Goal: Transaction & Acquisition: Purchase product/service

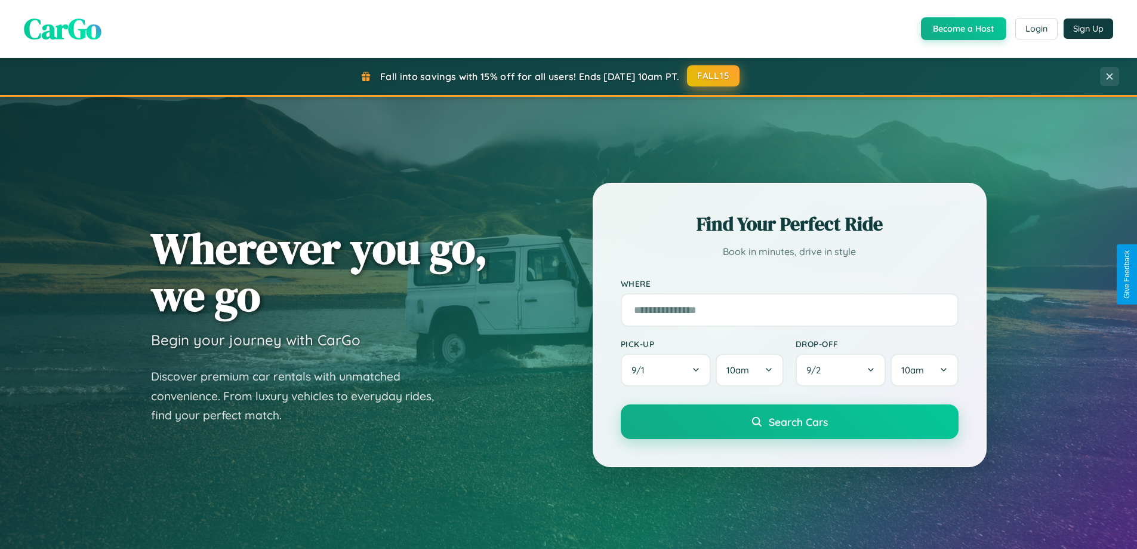
click at [714, 76] on button "FALL15" at bounding box center [713, 75] width 53 height 21
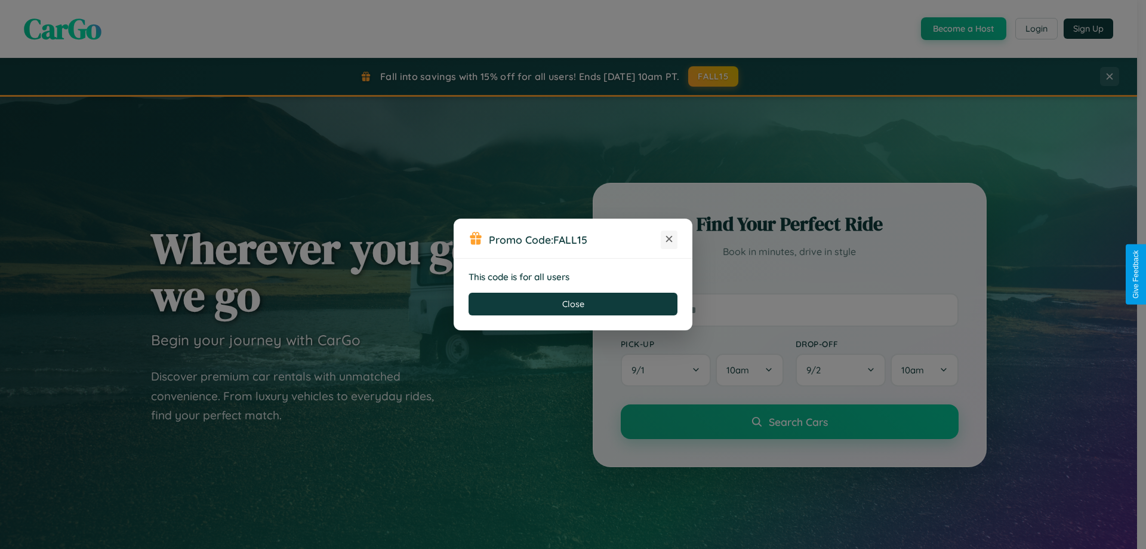
click at [669, 239] on icon at bounding box center [669, 239] width 12 height 12
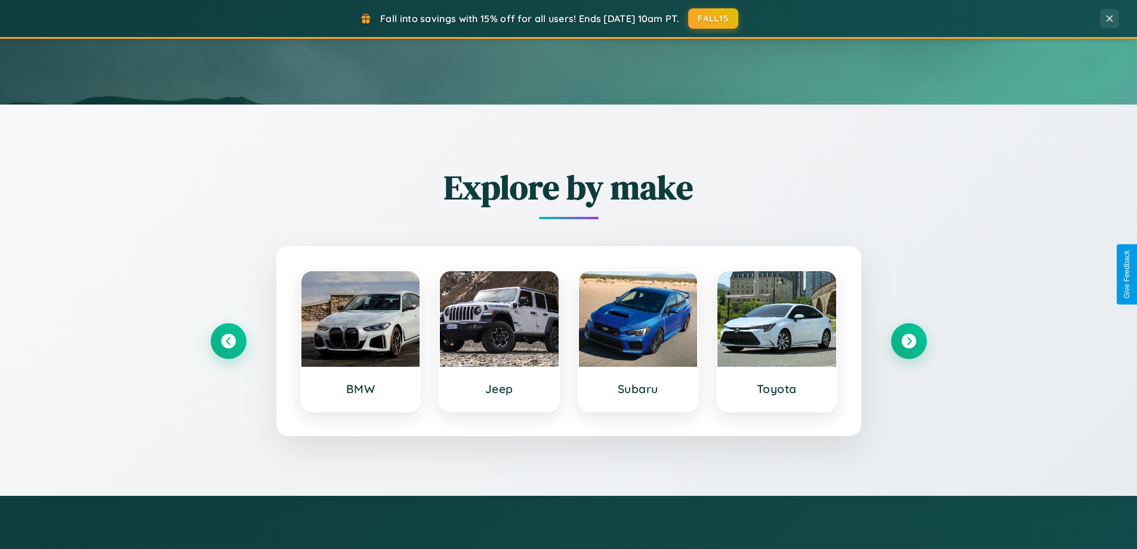
scroll to position [515, 0]
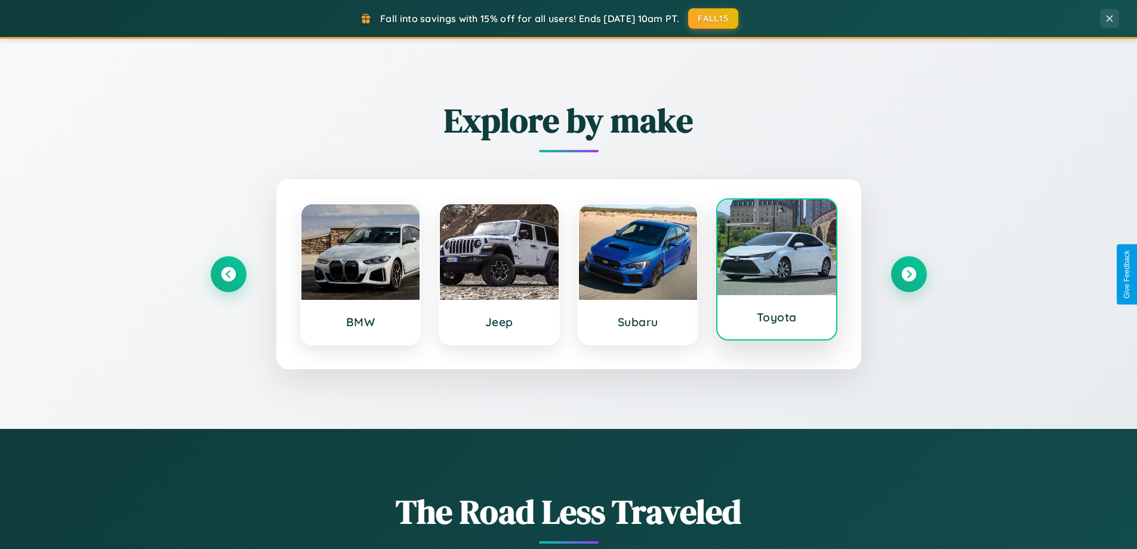
click at [777, 269] on div at bounding box center [777, 247] width 119 height 96
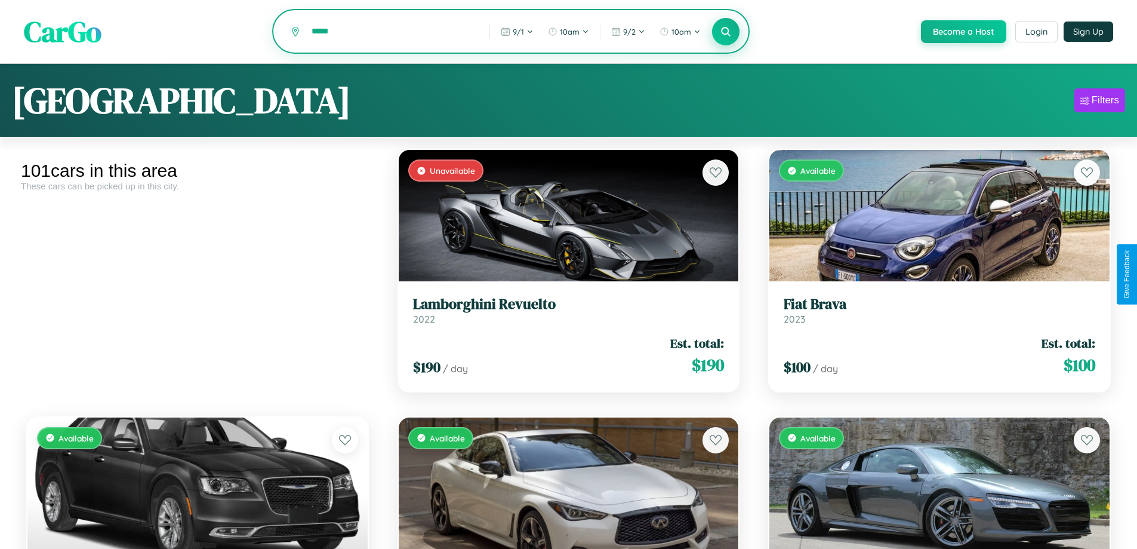
type input "*****"
click at [725, 32] on icon at bounding box center [726, 31] width 11 height 11
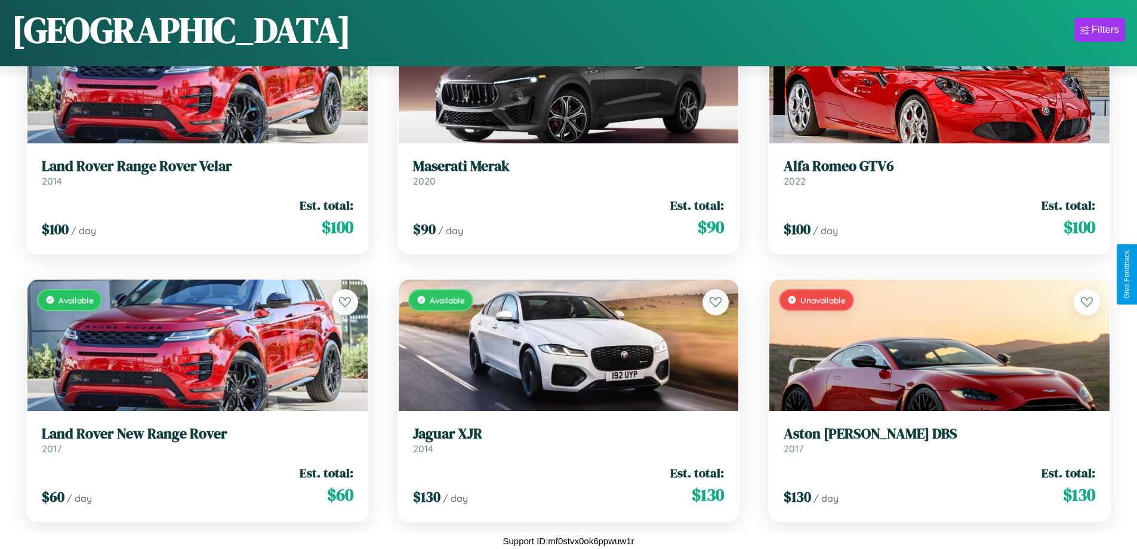
scroll to position [4712, 0]
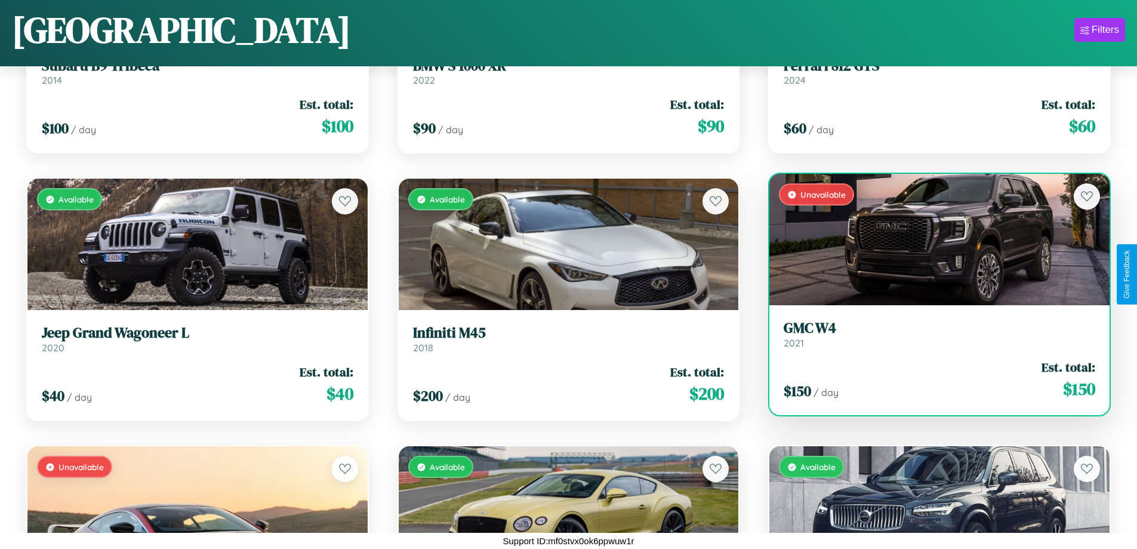
click at [932, 338] on link "GMC W4 2021" at bounding box center [940, 333] width 312 height 29
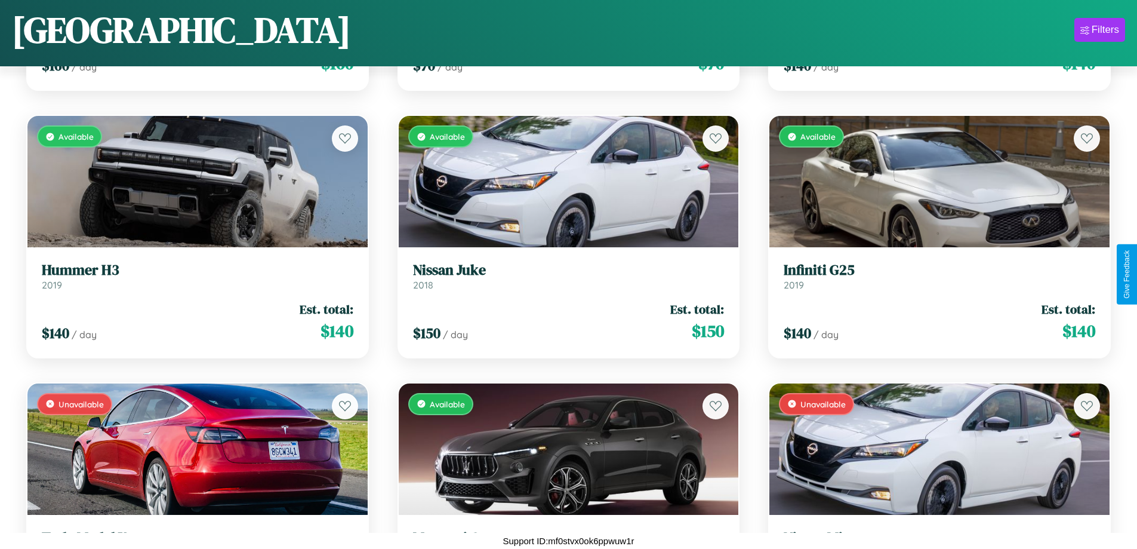
scroll to position [2307, 0]
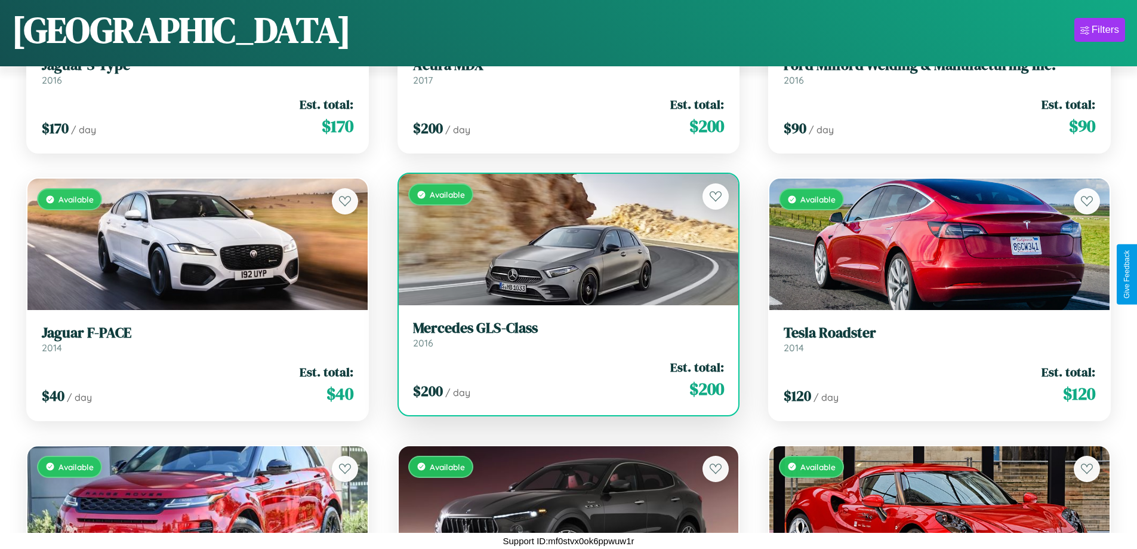
click at [564, 334] on h3 "Mercedes GLS-Class" at bounding box center [569, 327] width 312 height 17
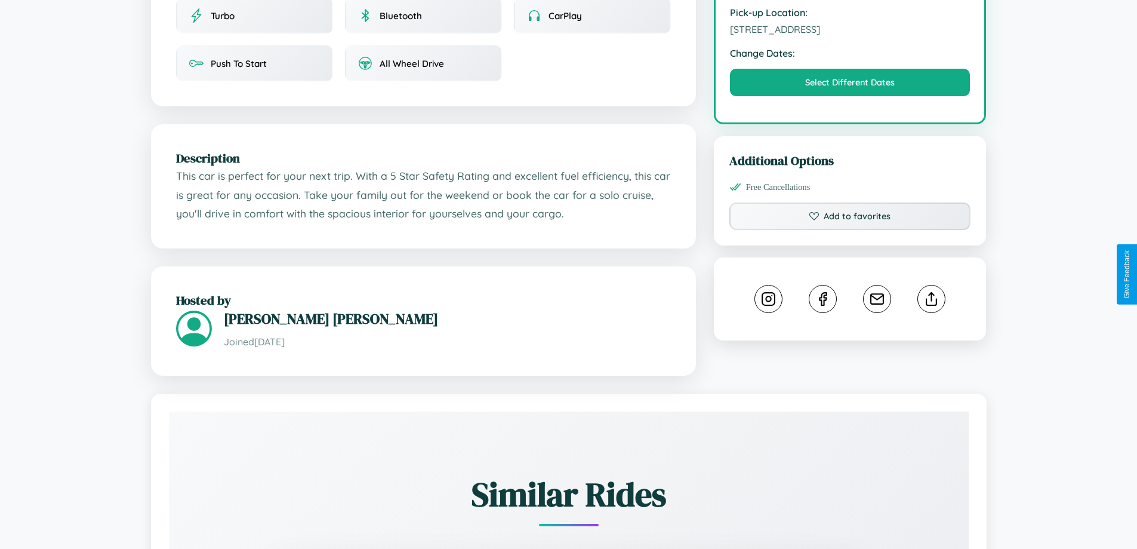
scroll to position [392, 0]
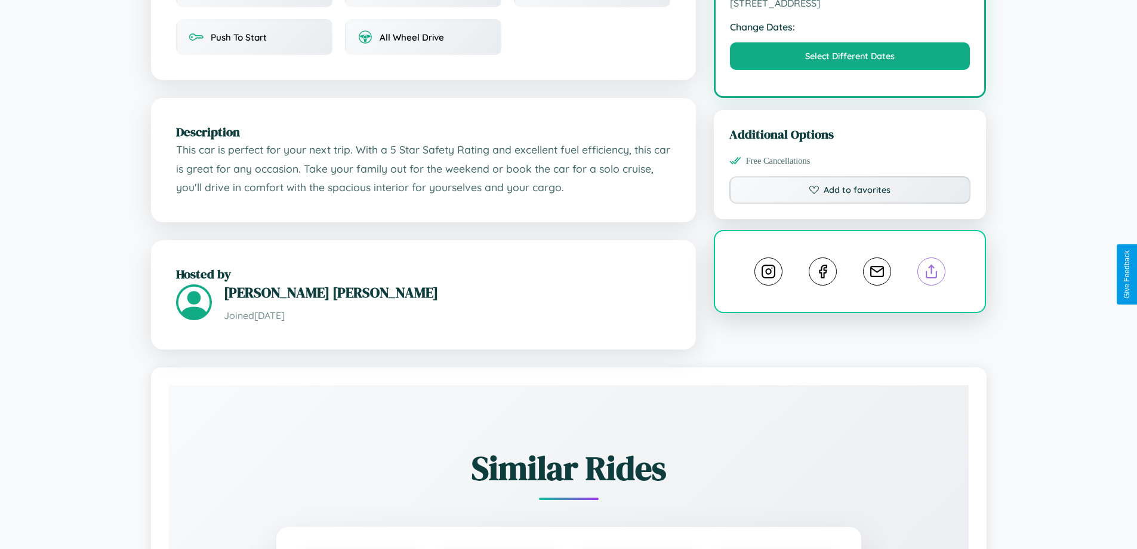
click at [932, 273] on line at bounding box center [932, 269] width 0 height 8
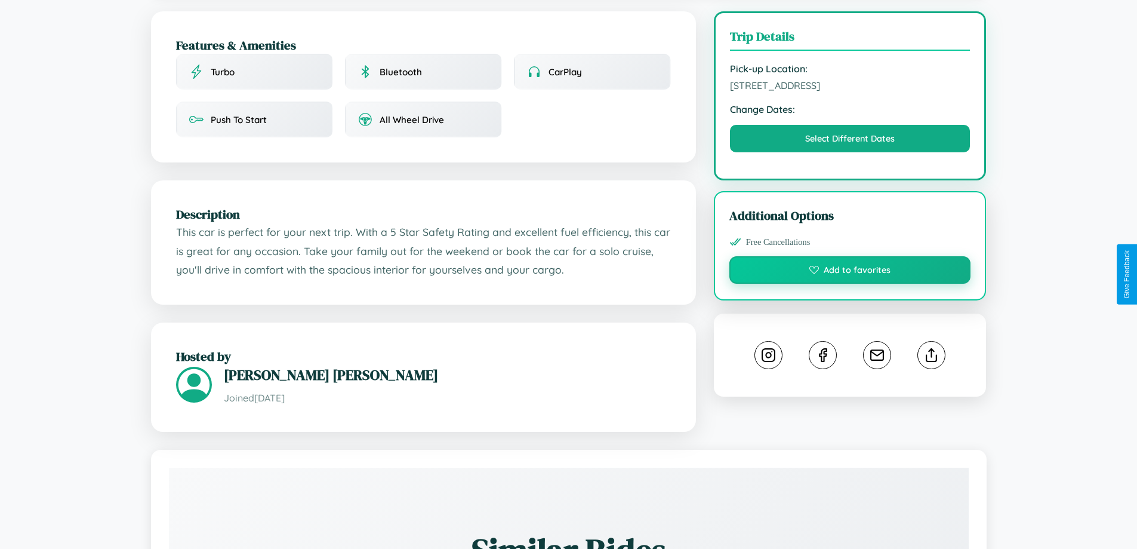
click at [850, 272] on button "Add to favorites" at bounding box center [850, 269] width 242 height 27
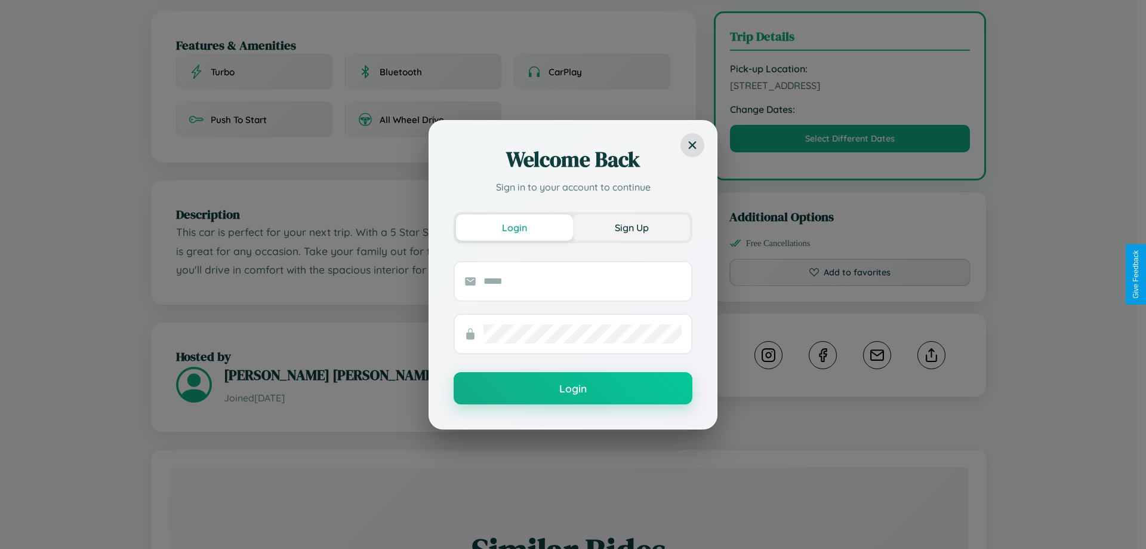
click at [632, 227] on button "Sign Up" at bounding box center [631, 227] width 117 height 26
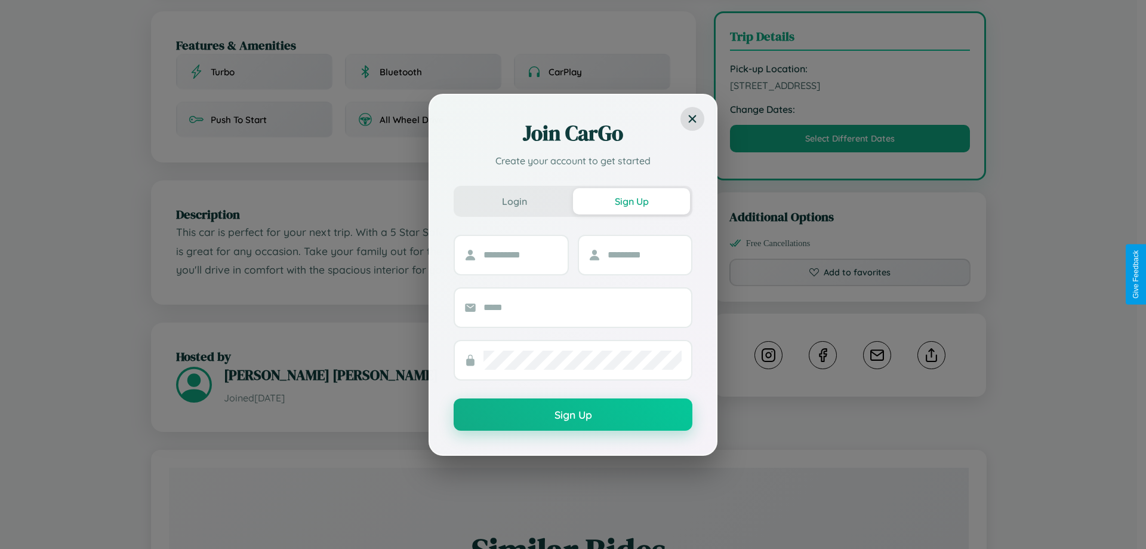
click at [850, 274] on div "Join CarGo Create your account to get started Login Sign Up Sign Up" at bounding box center [573, 274] width 1146 height 549
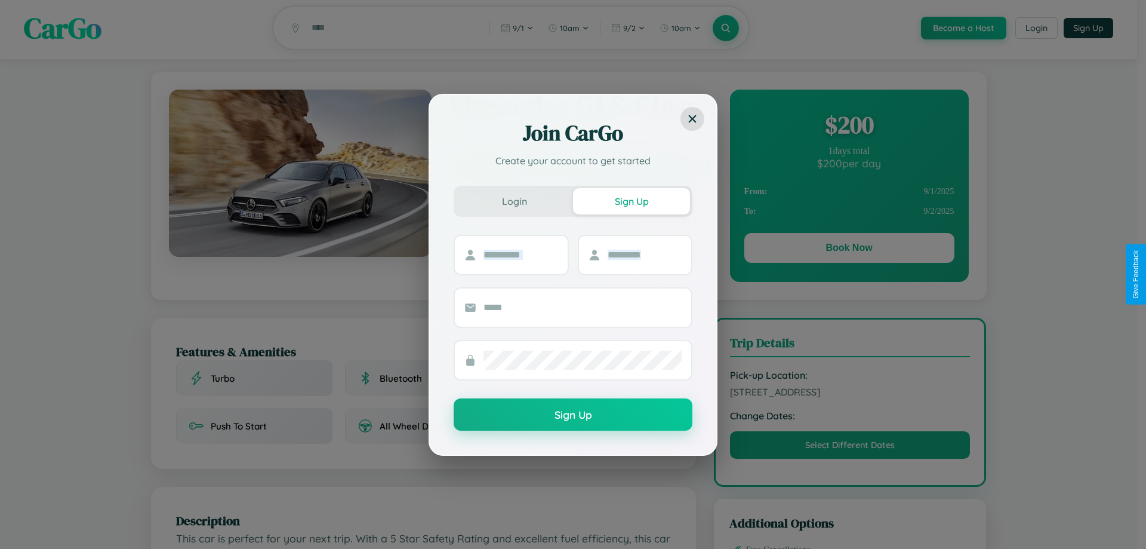
scroll to position [0, 0]
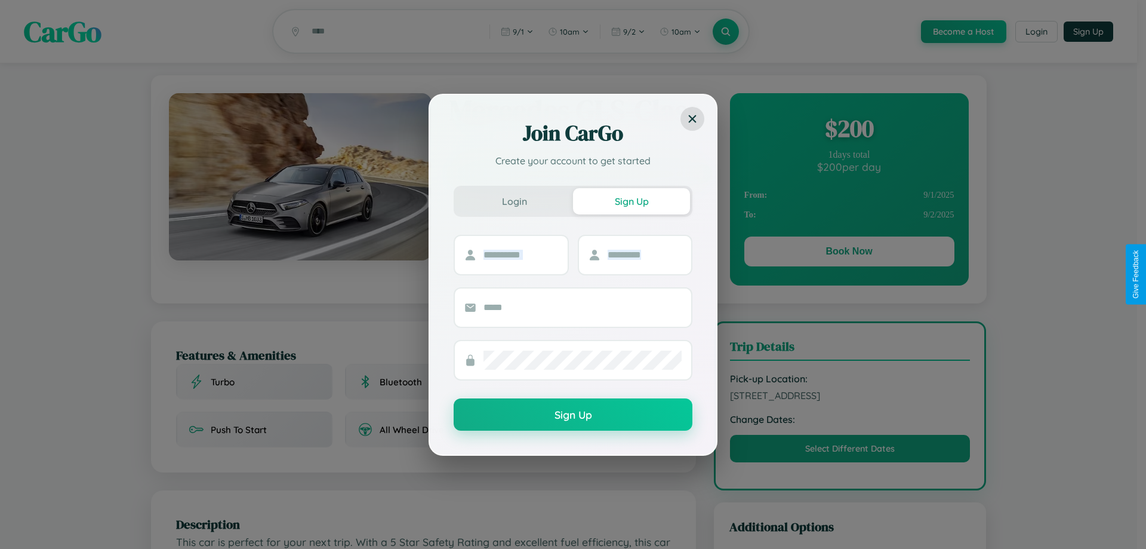
click at [849, 253] on div "Join CarGo Create your account to get started Login Sign Up Sign Up" at bounding box center [573, 274] width 1146 height 549
